Goal: Book appointment/travel/reservation

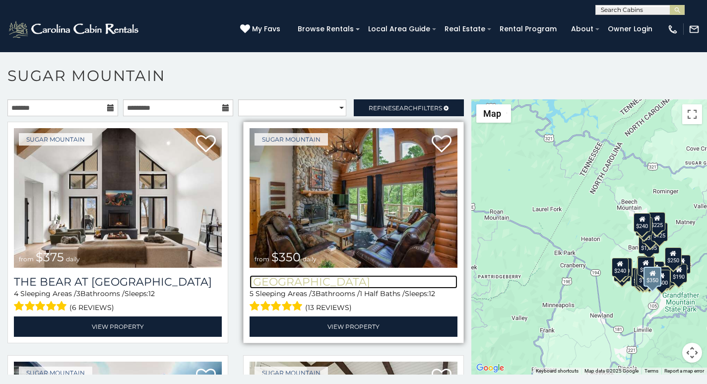
click at [266, 275] on h3 "[GEOGRAPHIC_DATA]" at bounding box center [354, 281] width 208 height 13
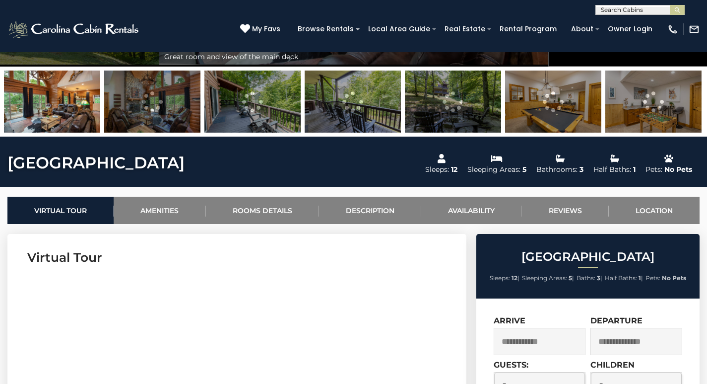
scroll to position [310, 0]
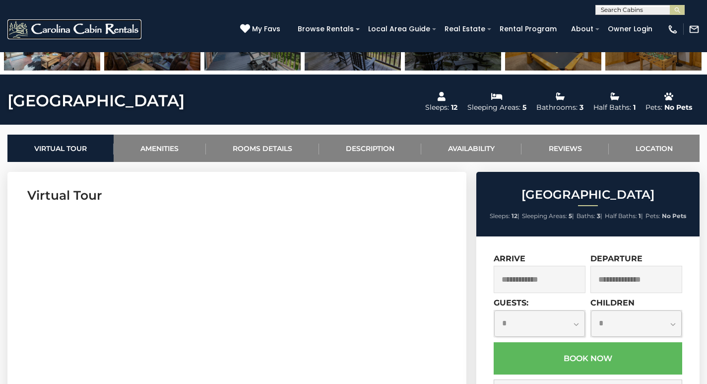
click at [114, 29] on link at bounding box center [74, 29] width 134 height 20
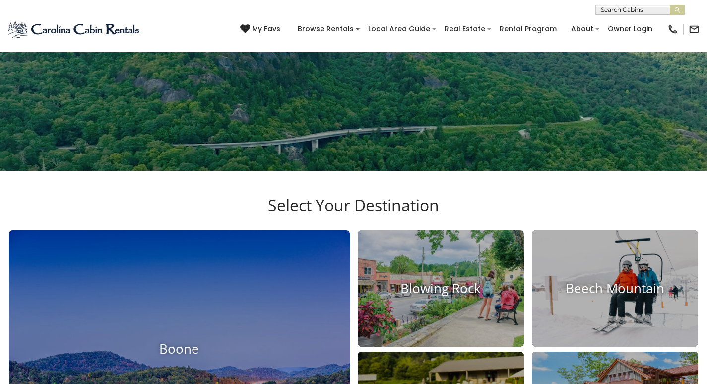
scroll to position [124, 0]
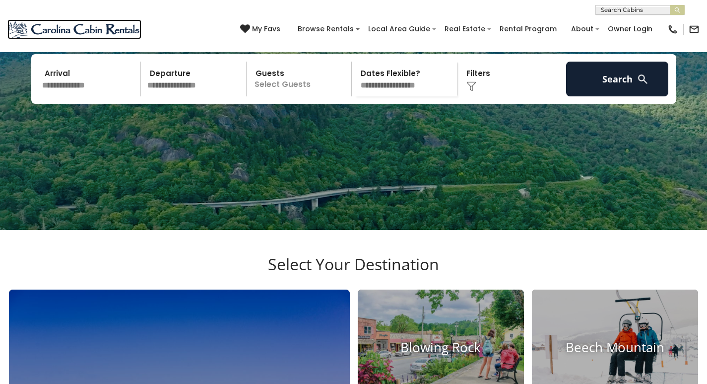
click at [44, 34] on link at bounding box center [74, 29] width 134 height 20
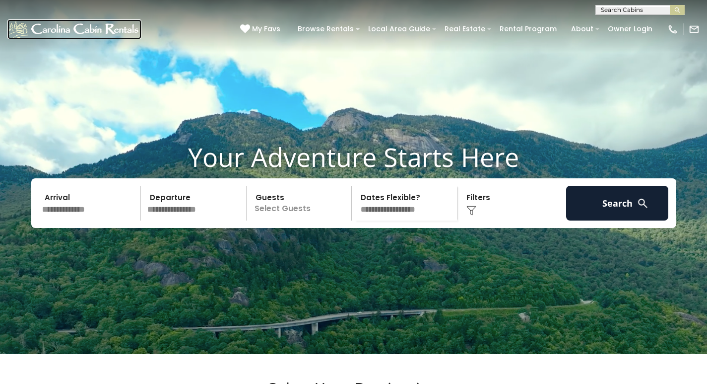
click at [87, 32] on link at bounding box center [74, 29] width 134 height 20
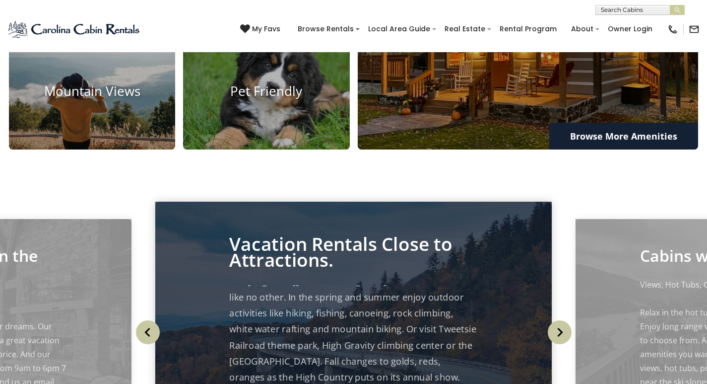
scroll to position [41, 0]
